Goal: Information Seeking & Learning: Find specific page/section

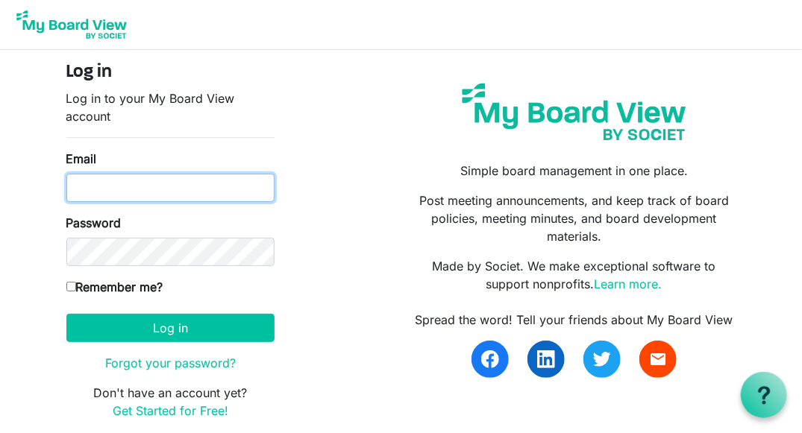
type input "kristina@habitatsaltlake.org"
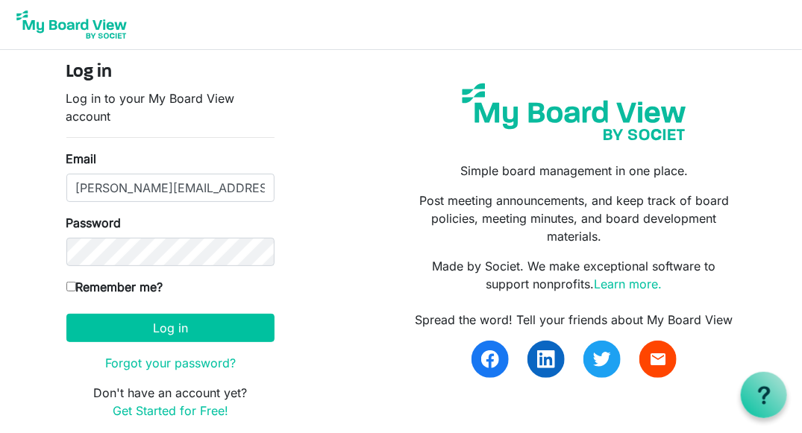
click at [71, 285] on input "Remember me?" at bounding box center [71, 287] width 10 height 10
checkbox input "true"
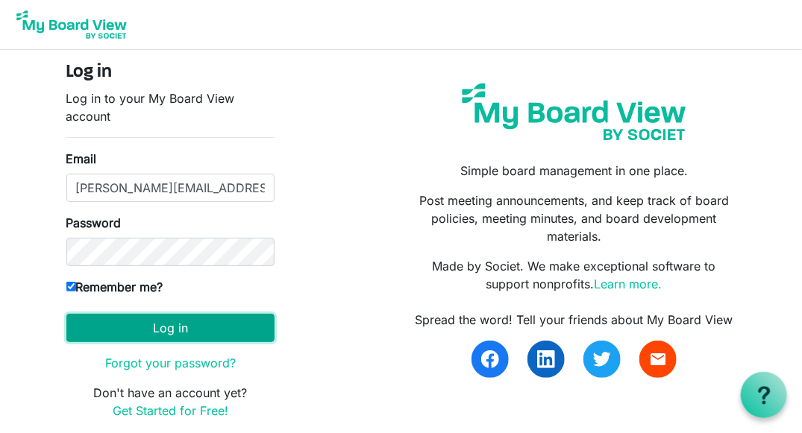
click at [133, 325] on button "Log in" at bounding box center [170, 328] width 208 height 28
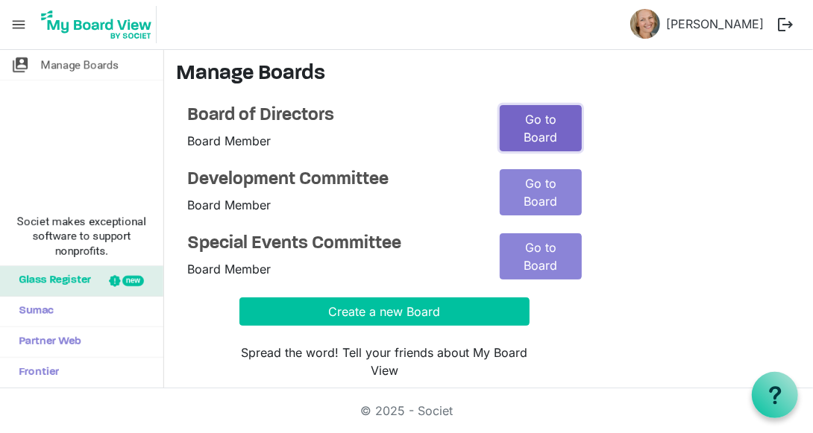
click at [553, 127] on link "Go to Board" at bounding box center [541, 128] width 82 height 46
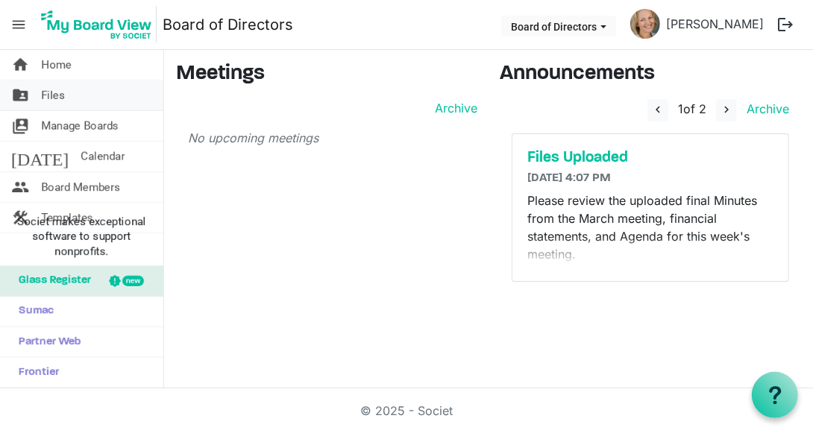
click at [40, 96] on link "folder_shared Files" at bounding box center [81, 96] width 163 height 30
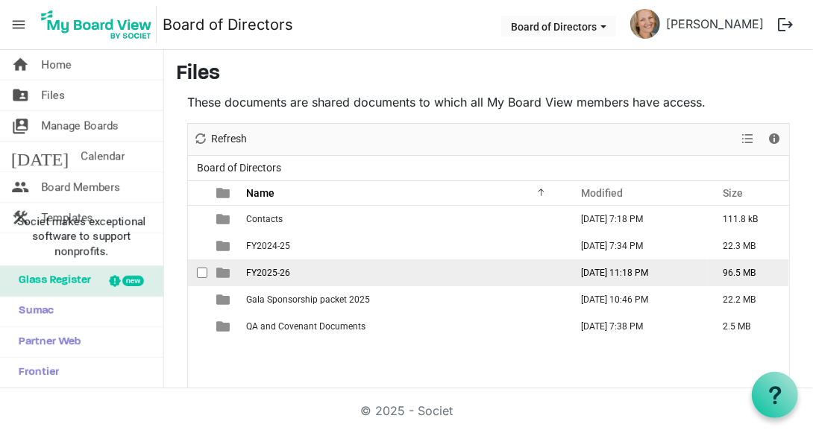
click at [264, 271] on span "FY2025-26" at bounding box center [268, 273] width 44 height 10
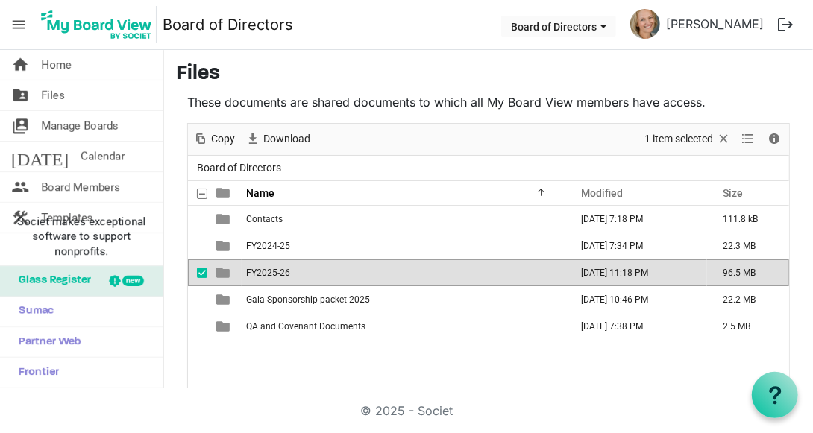
click at [264, 271] on span "FY2025-26" at bounding box center [268, 273] width 44 height 10
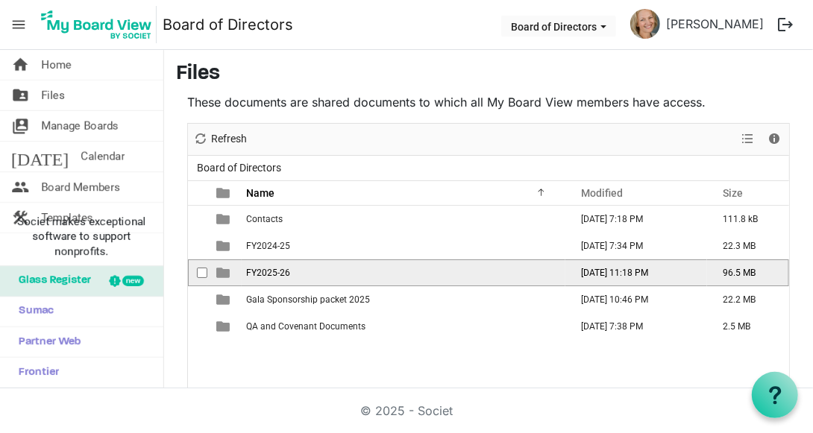
click at [264, 271] on span "FY2025-26" at bounding box center [268, 273] width 44 height 10
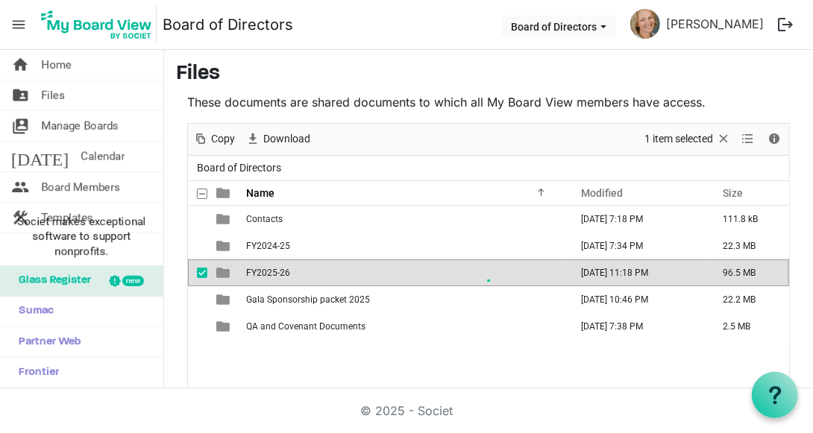
scroll to position [68, 0]
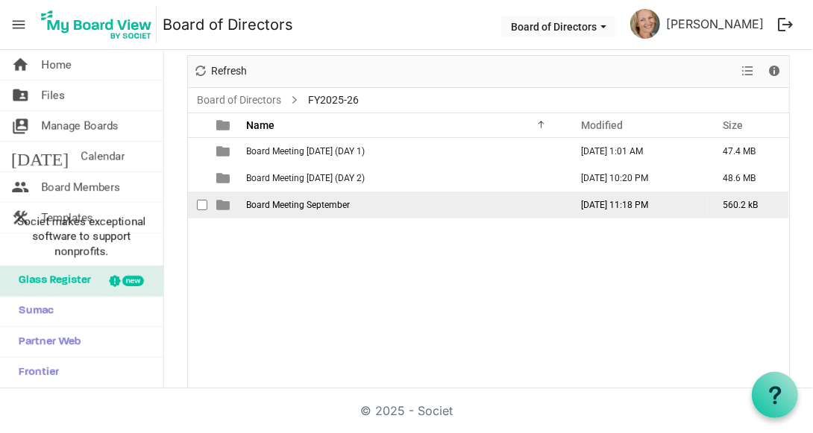
click at [300, 210] on td "Board Meeting September" at bounding box center [404, 205] width 324 height 27
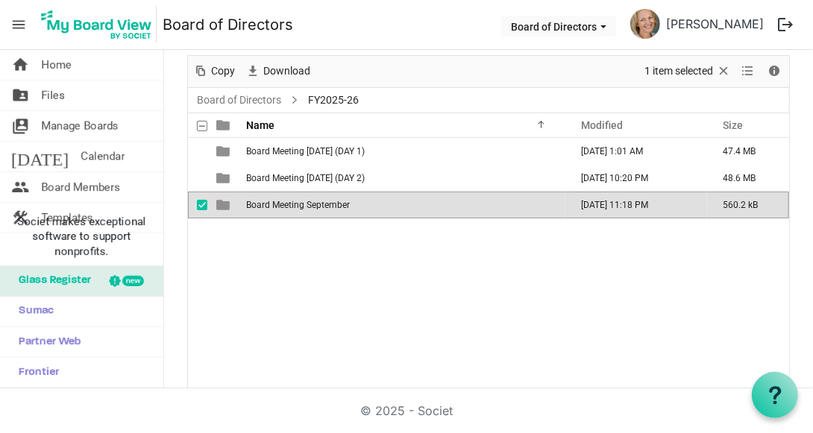
click at [300, 210] on td "Board Meeting September" at bounding box center [404, 205] width 324 height 27
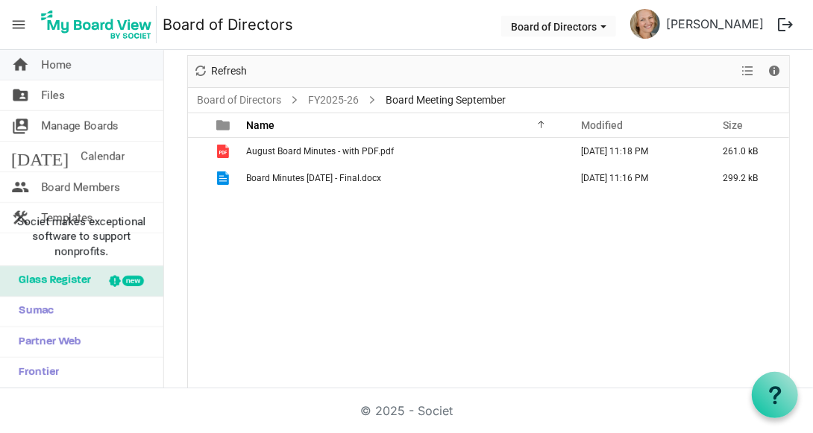
click at [57, 58] on span "Home" at bounding box center [56, 65] width 31 height 30
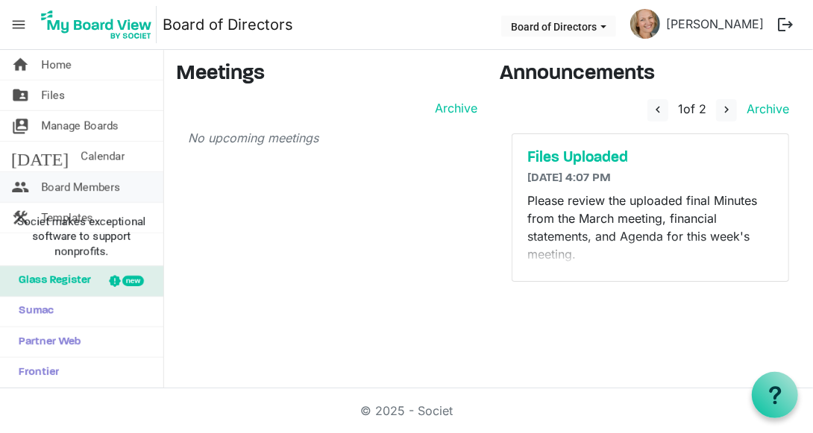
click at [92, 186] on span "Board Members" at bounding box center [80, 187] width 79 height 30
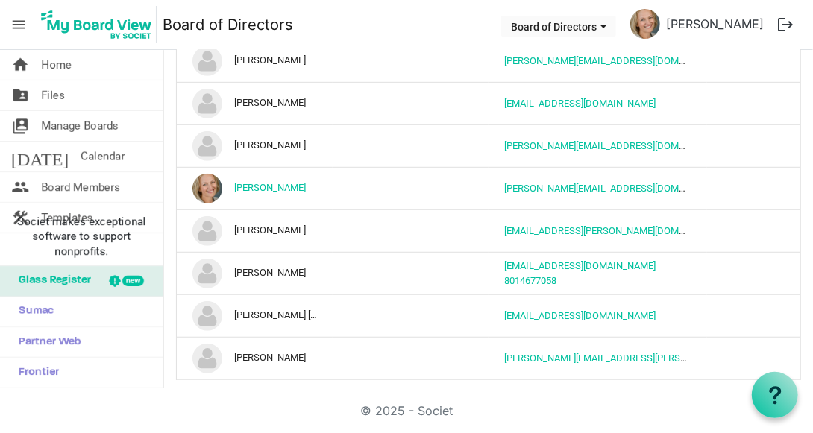
scroll to position [14, 0]
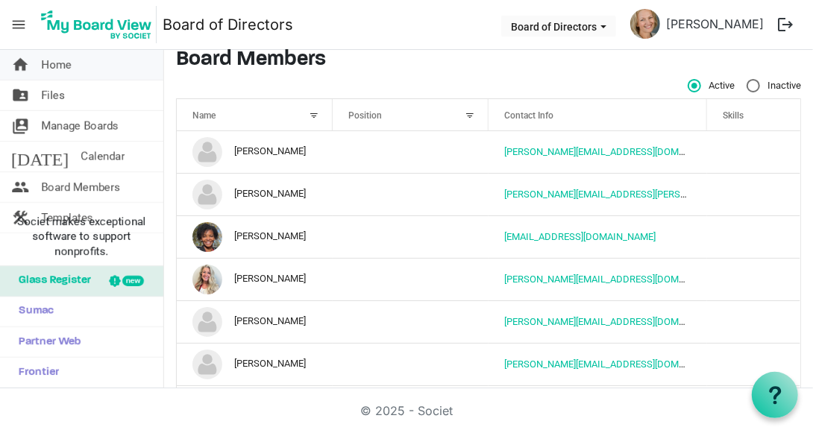
click at [50, 68] on span "Home" at bounding box center [56, 65] width 31 height 30
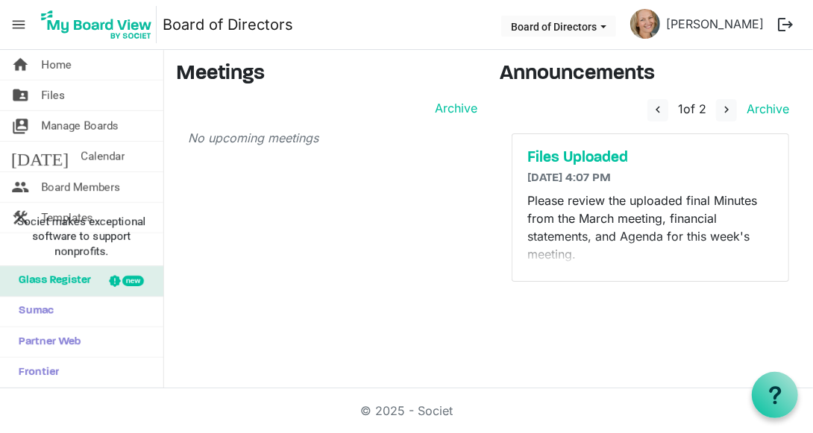
click at [16, 24] on span "menu" at bounding box center [18, 24] width 28 height 28
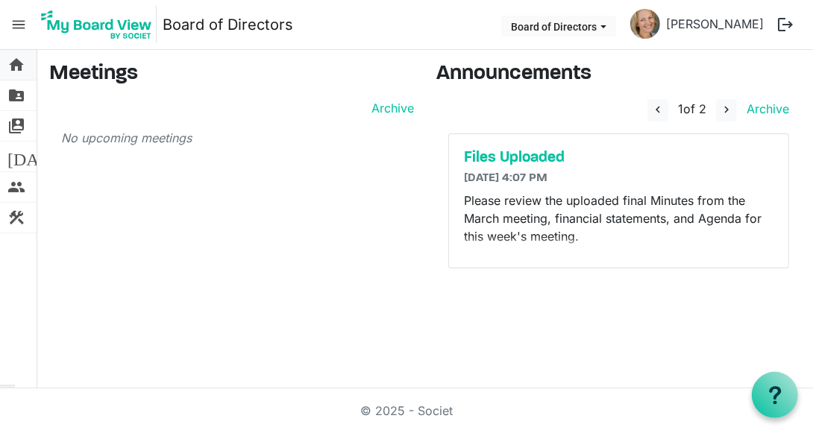
click at [13, 65] on span "home" at bounding box center [16, 65] width 18 height 30
click at [14, 65] on span "home" at bounding box center [16, 65] width 18 height 30
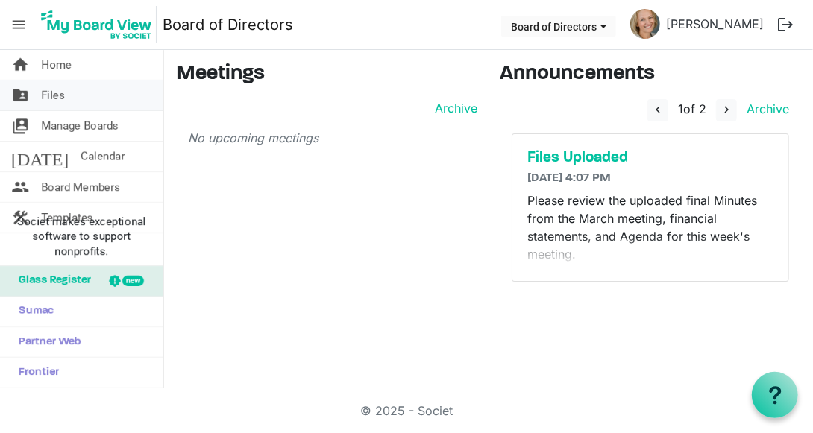
click at [51, 88] on span "Files" at bounding box center [53, 96] width 24 height 30
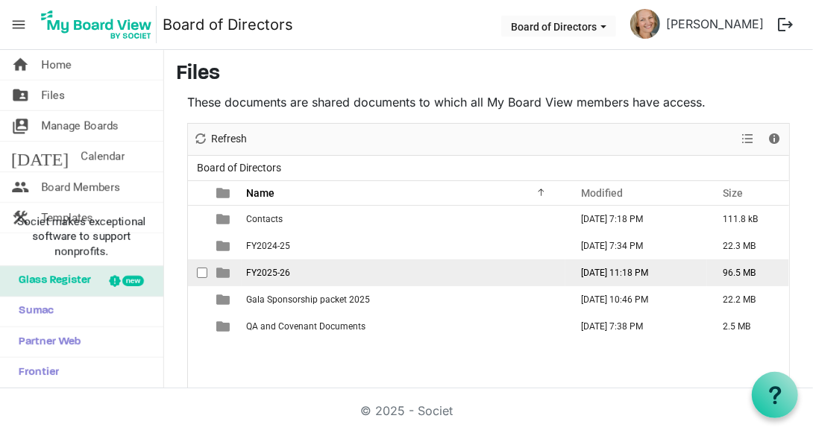
click at [274, 271] on span "FY2025-26" at bounding box center [268, 273] width 44 height 10
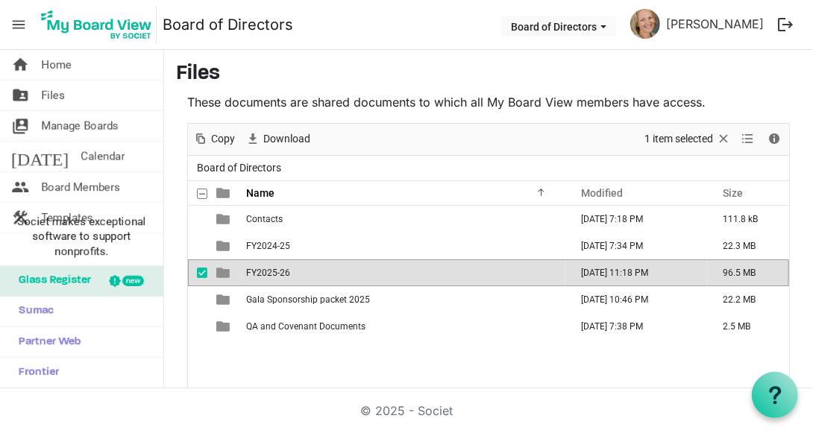
click at [274, 271] on span "FY2025-26" at bounding box center [268, 273] width 44 height 10
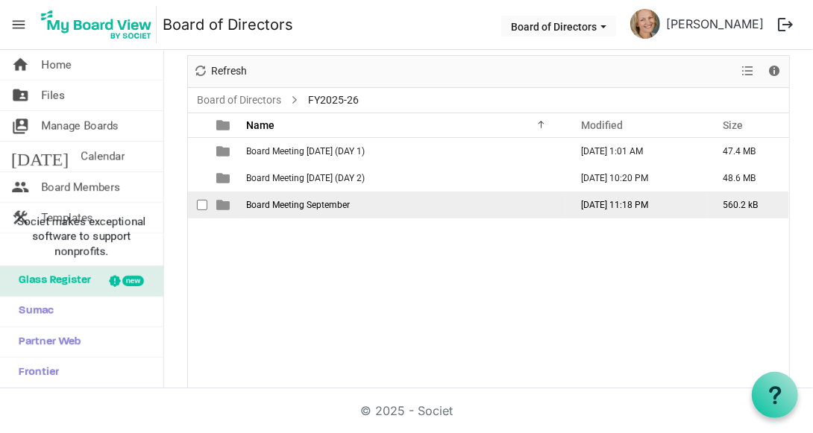
click at [304, 201] on span "Board Meeting September" at bounding box center [298, 205] width 104 height 10
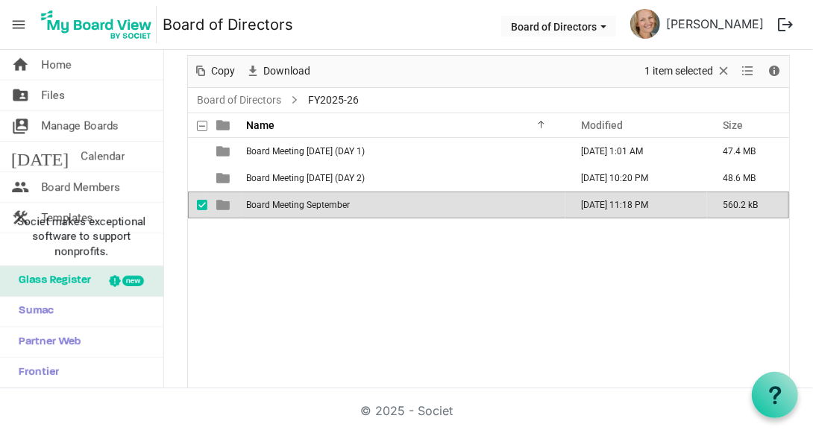
click at [304, 201] on span "Board Meeting September" at bounding box center [298, 205] width 104 height 10
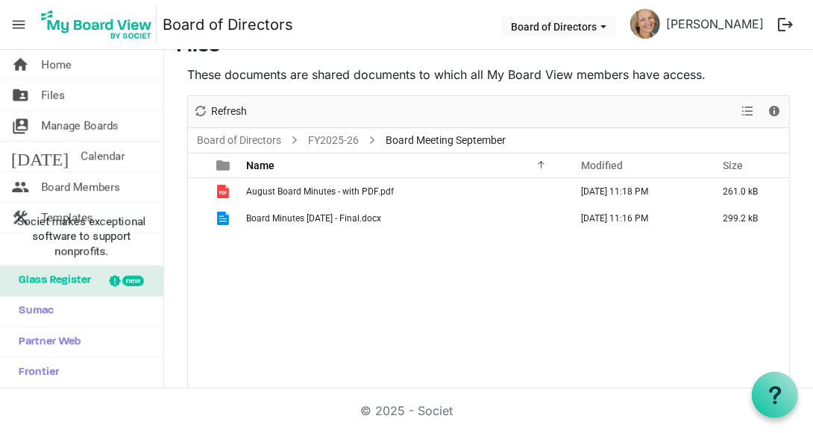
scroll to position [0, 0]
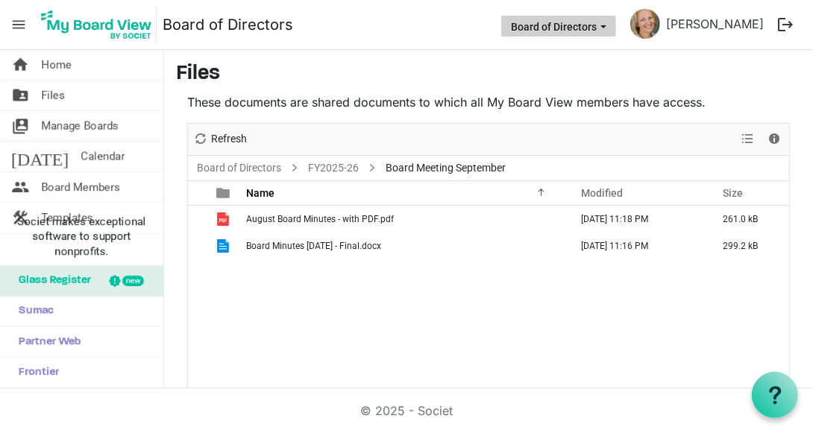
click at [610, 24] on span "Board of Directors dropdownbutton" at bounding box center [603, 27] width 13 height 6
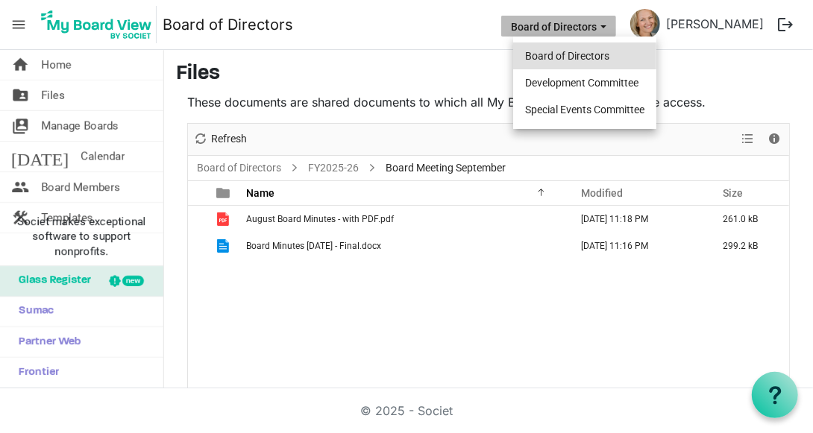
click at [585, 57] on li "Board of Directors" at bounding box center [584, 56] width 143 height 27
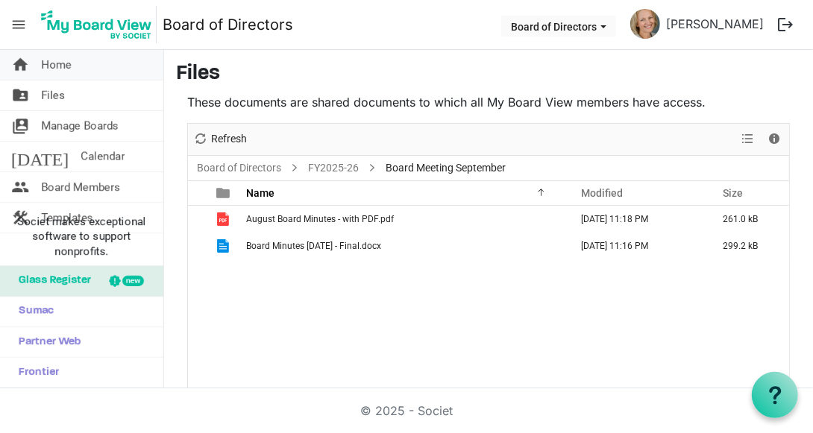
click at [63, 61] on span "Home" at bounding box center [56, 65] width 31 height 30
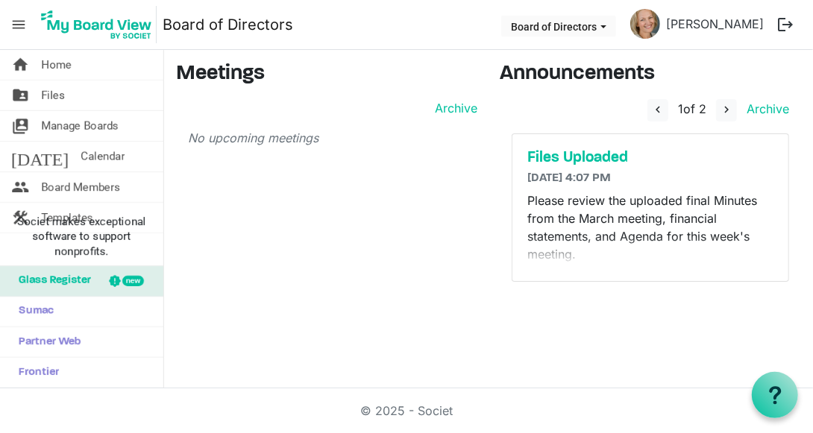
click at [18, 24] on span "menu" at bounding box center [18, 24] width 28 height 28
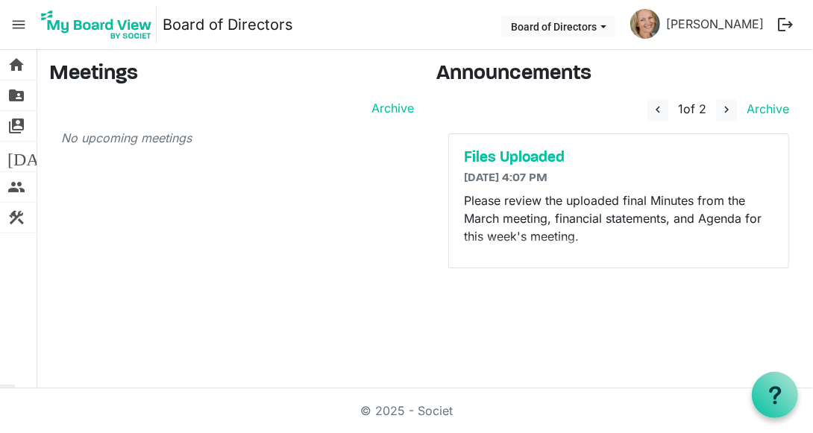
click at [18, 24] on span "menu" at bounding box center [18, 24] width 28 height 28
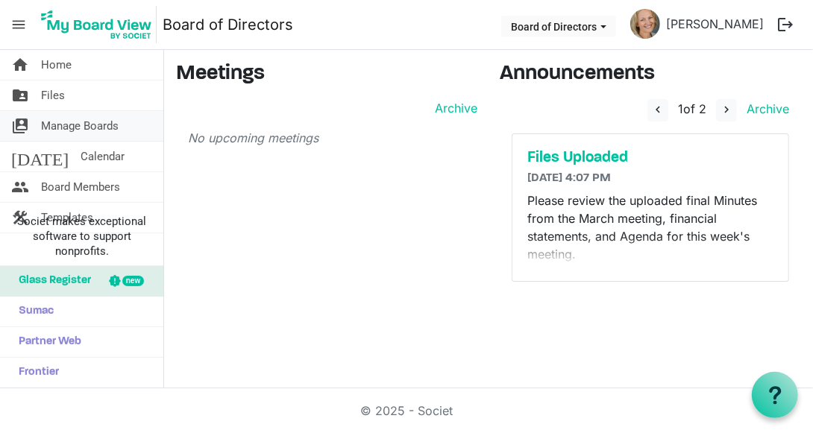
click at [57, 123] on span "Manage Boards" at bounding box center [80, 126] width 78 height 30
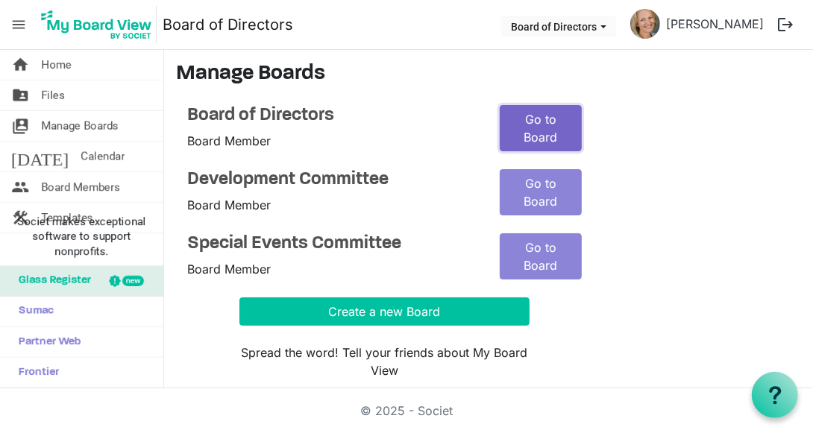
click at [524, 127] on link "Go to Board" at bounding box center [541, 128] width 82 height 46
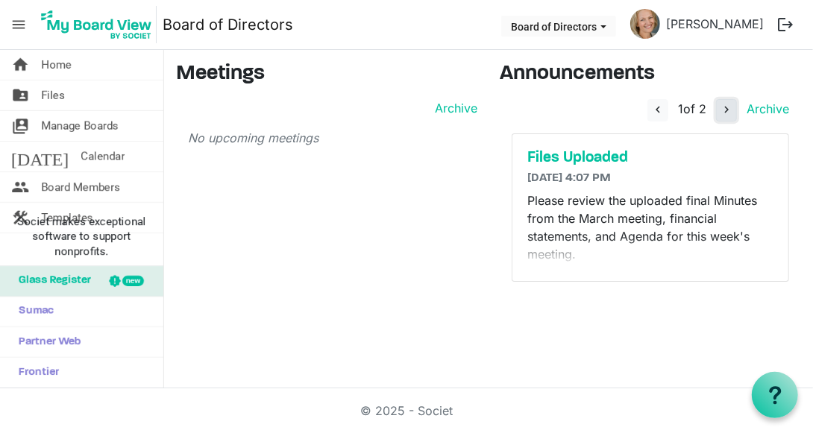
click at [724, 108] on span "navigate_next" at bounding box center [726, 109] width 13 height 13
click at [658, 109] on span "navigate_before" at bounding box center [655, 109] width 13 height 13
click at [61, 94] on span "Files" at bounding box center [53, 96] width 24 height 30
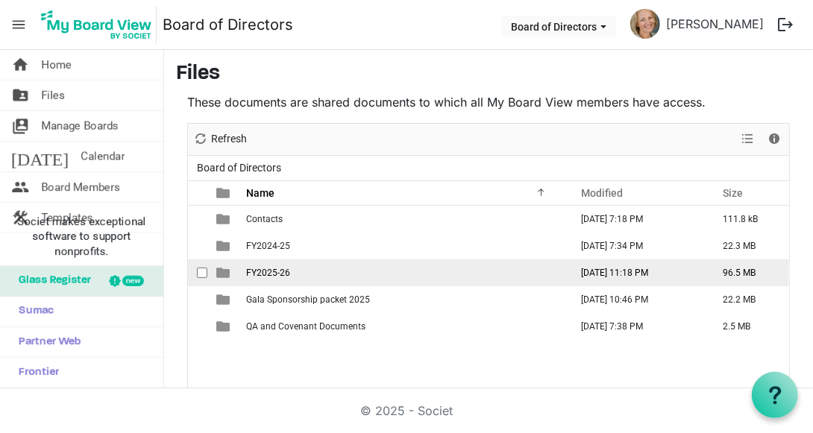
click at [306, 270] on td "FY2025-26" at bounding box center [404, 273] width 324 height 27
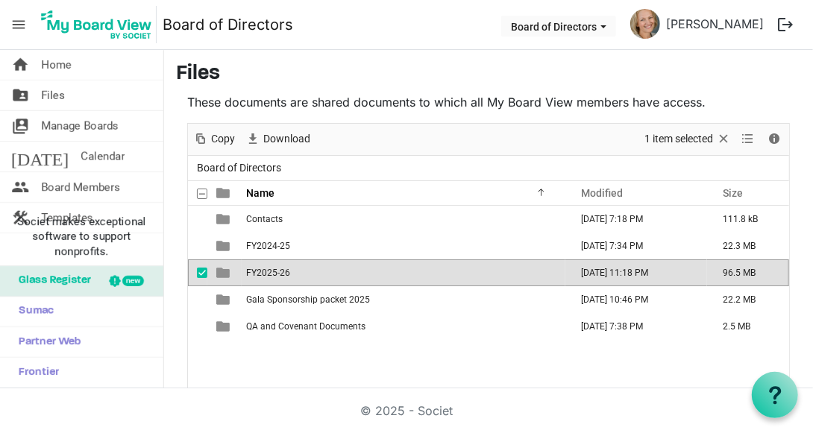
click at [306, 270] on td "FY2025-26" at bounding box center [404, 273] width 324 height 27
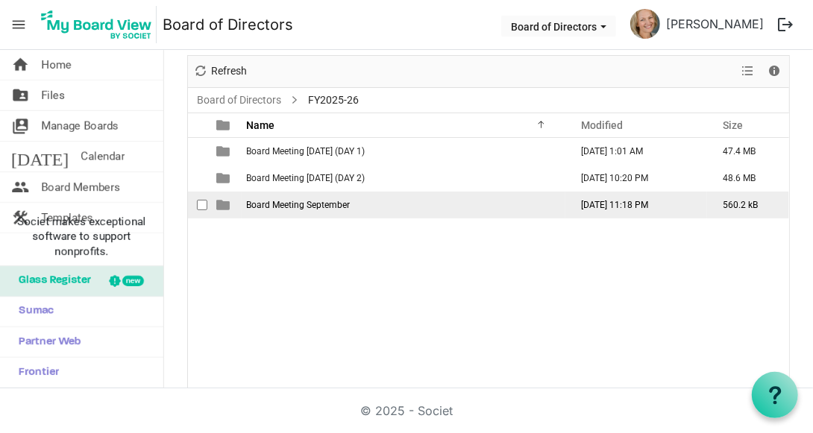
click at [315, 201] on span "Board Meeting September" at bounding box center [298, 205] width 104 height 10
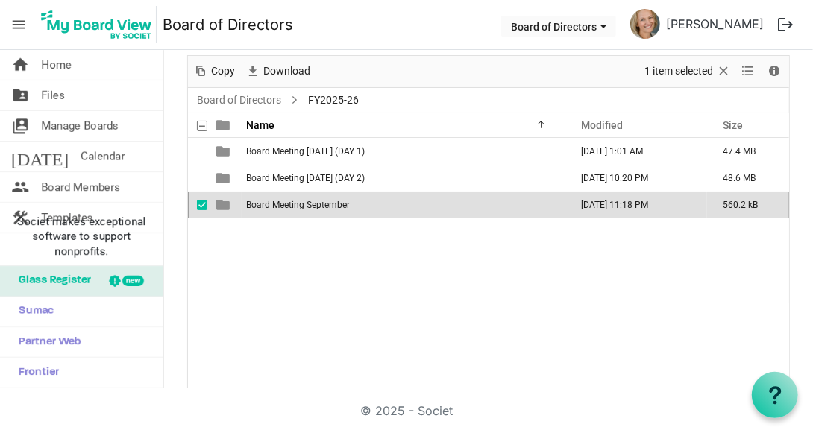
click at [315, 201] on span "Board Meeting September" at bounding box center [298, 205] width 104 height 10
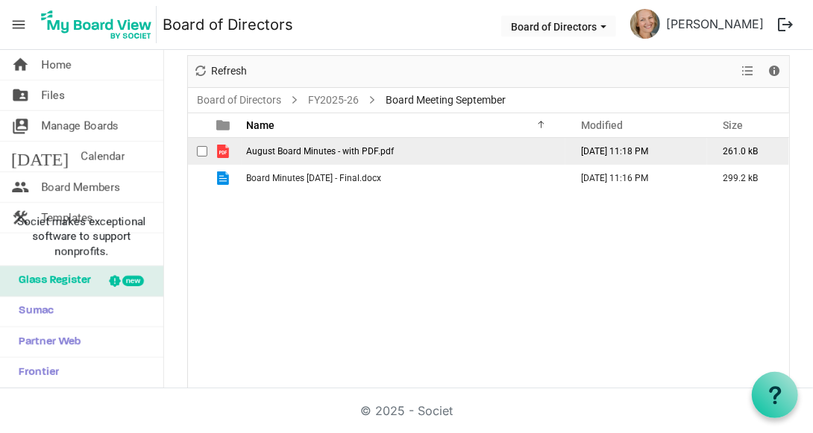
click at [322, 148] on span "August Board Minutes - with PDF.pdf" at bounding box center [320, 151] width 148 height 10
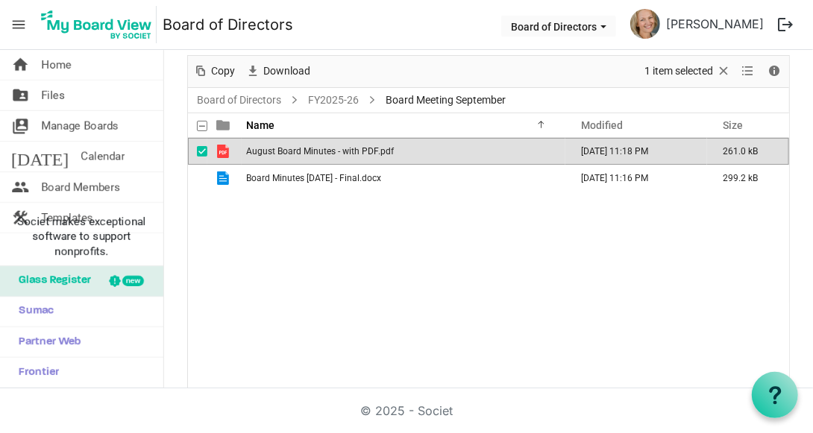
click at [322, 148] on span "August Board Minutes - with PDF.pdf" at bounding box center [320, 151] width 148 height 10
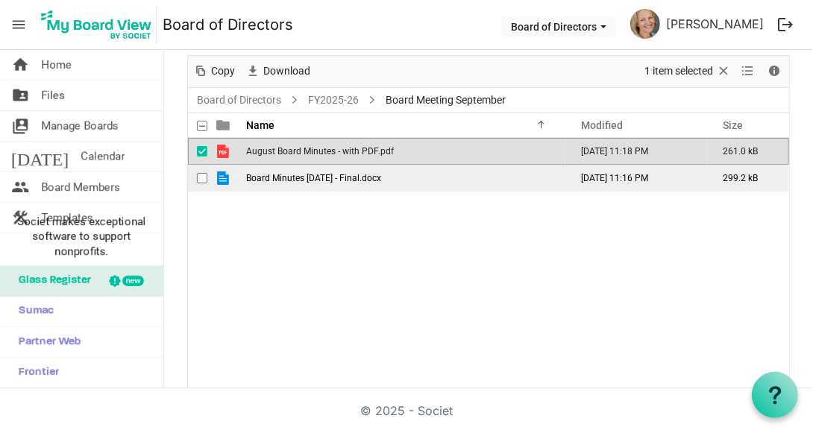
click at [381, 177] on span "Board Minutes [DATE] - Final.docx" at bounding box center [313, 178] width 135 height 10
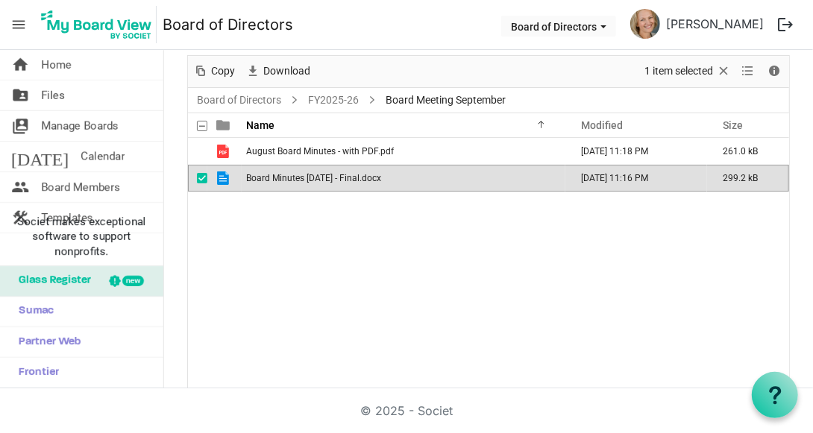
click at [381, 177] on span "Board Minutes [DATE] - Final.docx" at bounding box center [313, 178] width 135 height 10
click at [83, 94] on link "folder_shared Files" at bounding box center [81, 96] width 163 height 30
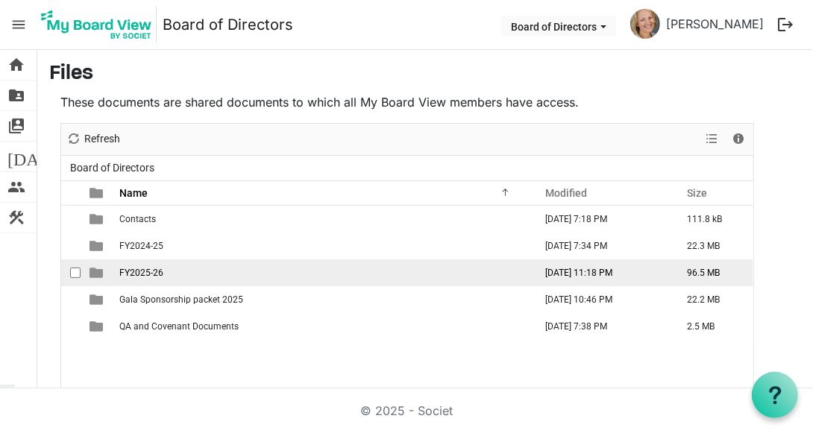
click at [125, 275] on span "FY2025-26" at bounding box center [141, 273] width 44 height 10
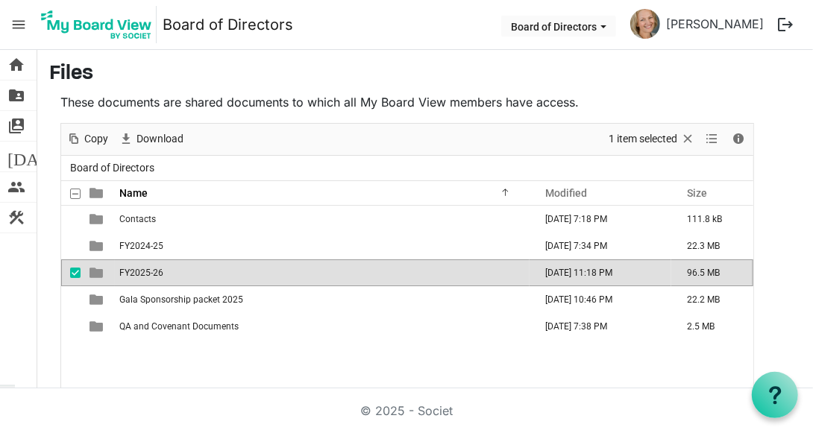
click at [125, 275] on span "FY2025-26" at bounding box center [141, 273] width 44 height 10
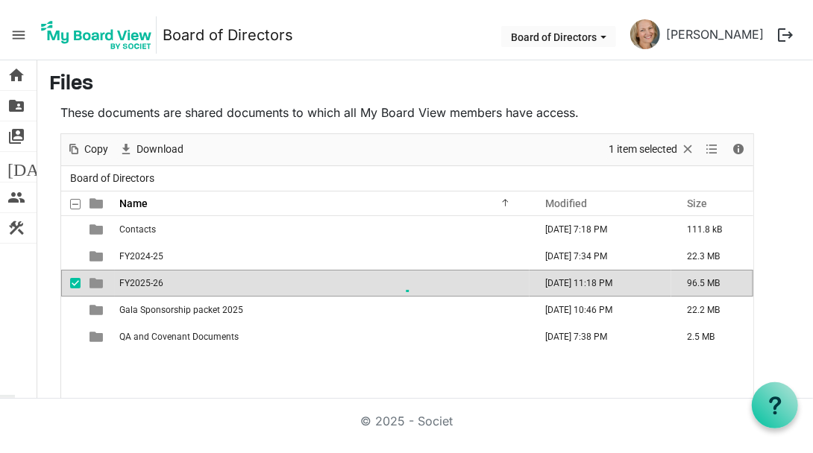
scroll to position [68, 0]
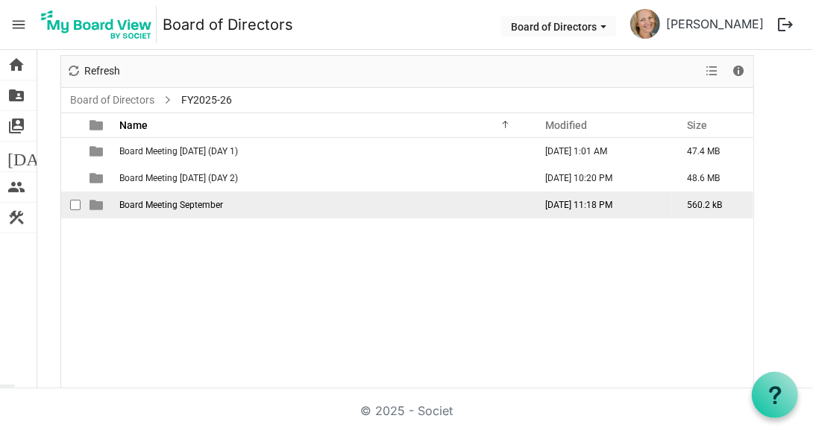
click at [148, 210] on td "Board Meeting September" at bounding box center [322, 205] width 415 height 27
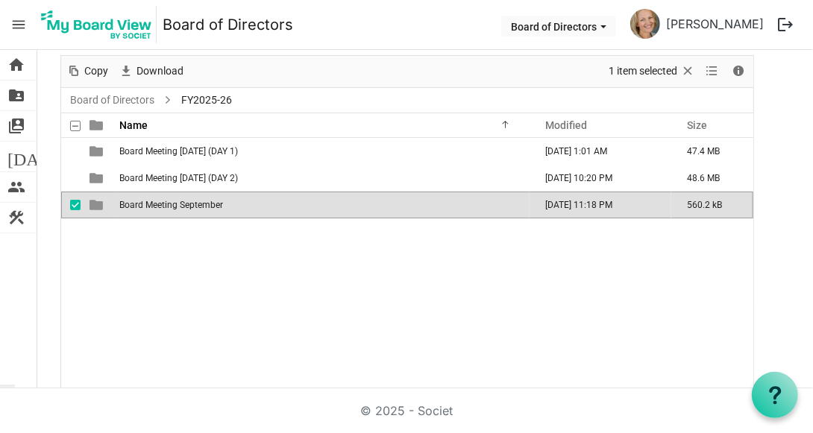
click at [148, 210] on td "Board Meeting September" at bounding box center [322, 205] width 415 height 27
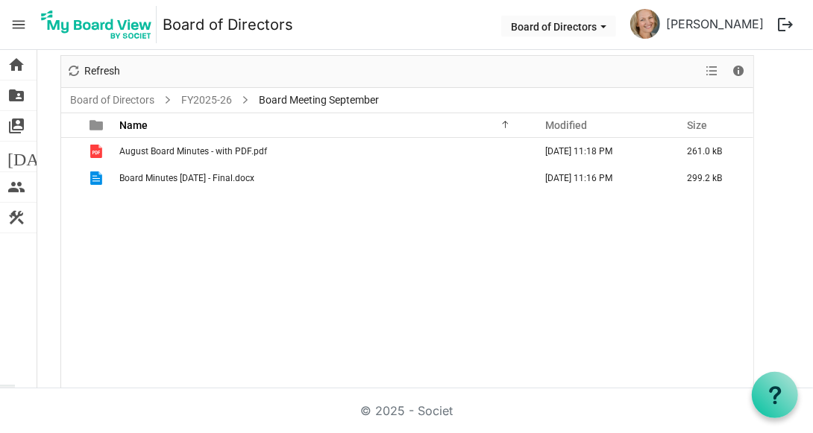
scroll to position [61, 0]
